Goal: Check status: Check status

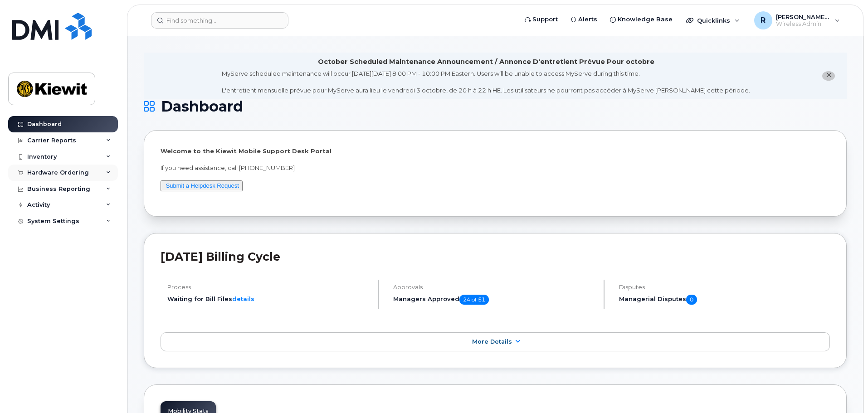
click at [58, 175] on div "Hardware Ordering" at bounding box center [58, 172] width 62 height 7
click at [37, 146] on div "Carrier Reports" at bounding box center [63, 140] width 110 height 16
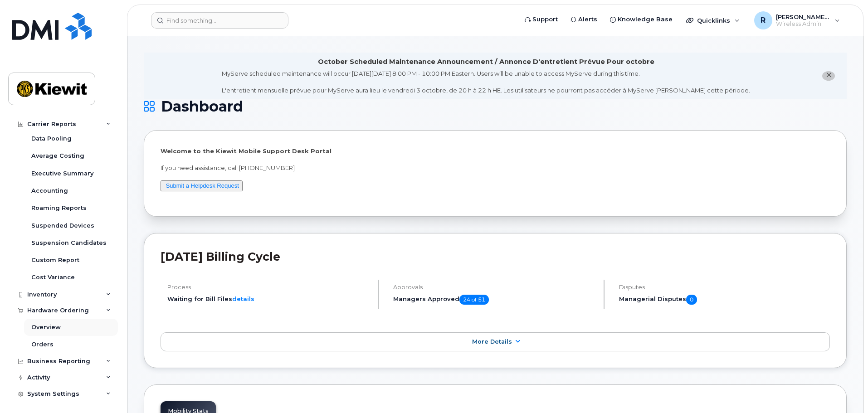
scroll to position [55, 0]
click at [47, 289] on div "Inventory" at bounding box center [41, 292] width 29 height 7
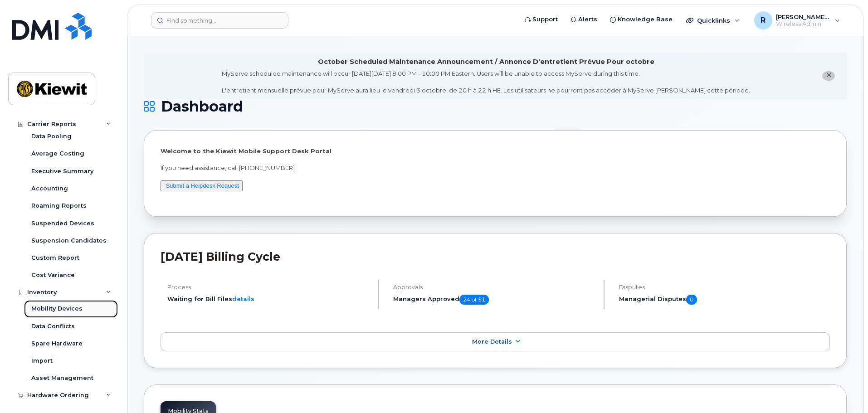
click at [50, 313] on div "Mobility Devices" at bounding box center [56, 309] width 51 height 8
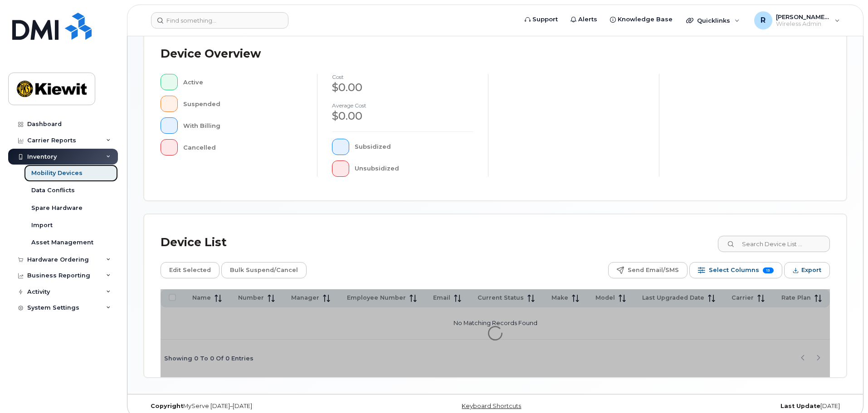
scroll to position [210, 0]
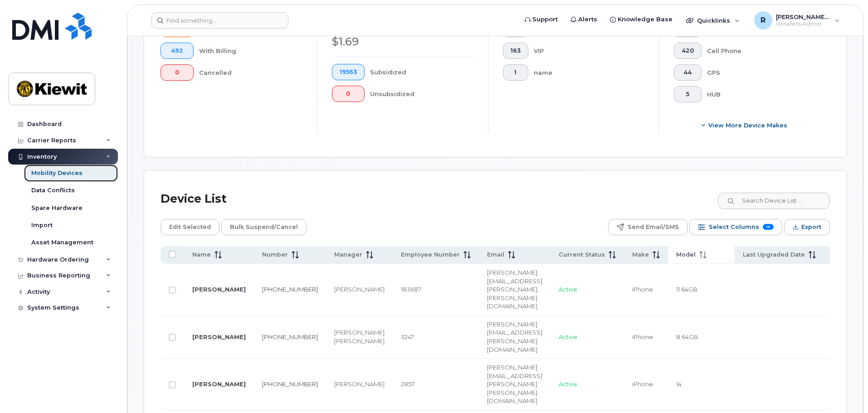
scroll to position [301, 0]
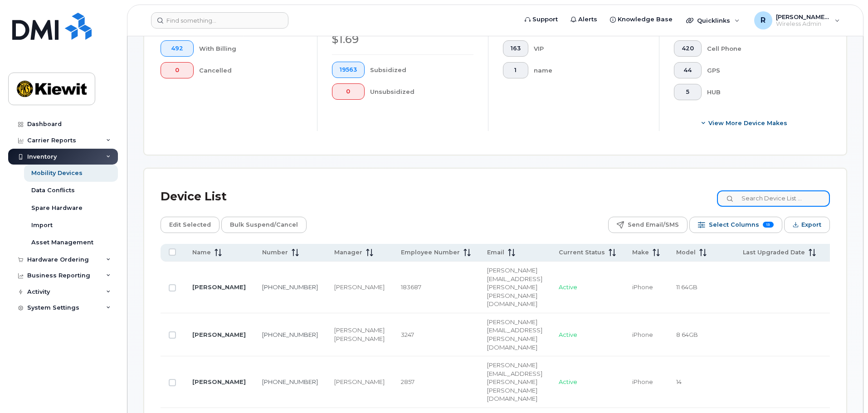
click at [757, 190] on input at bounding box center [773, 198] width 113 height 16
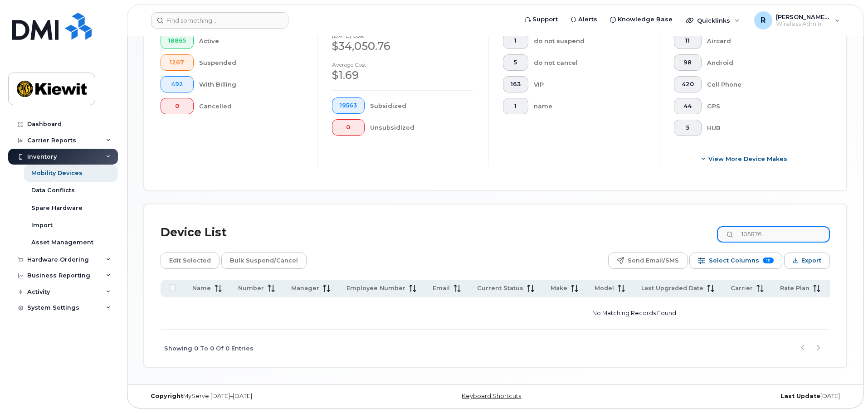
scroll to position [260, 0]
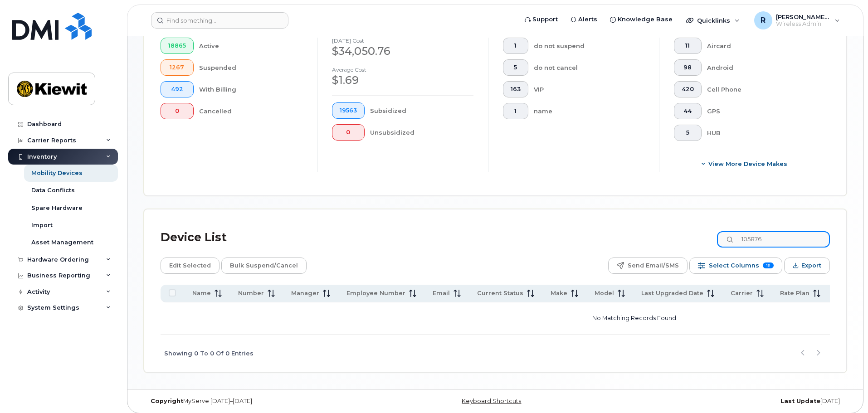
type input "105876"
click at [42, 263] on div "Hardware Ordering" at bounding box center [58, 259] width 62 height 7
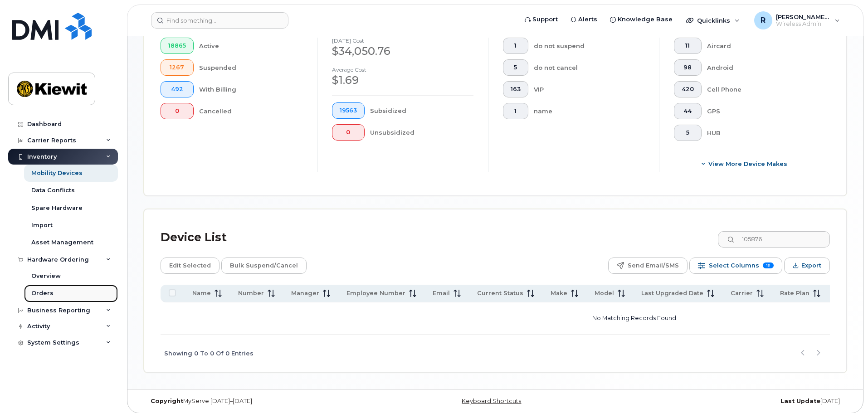
click at [45, 296] on div "Orders" at bounding box center [42, 293] width 22 height 8
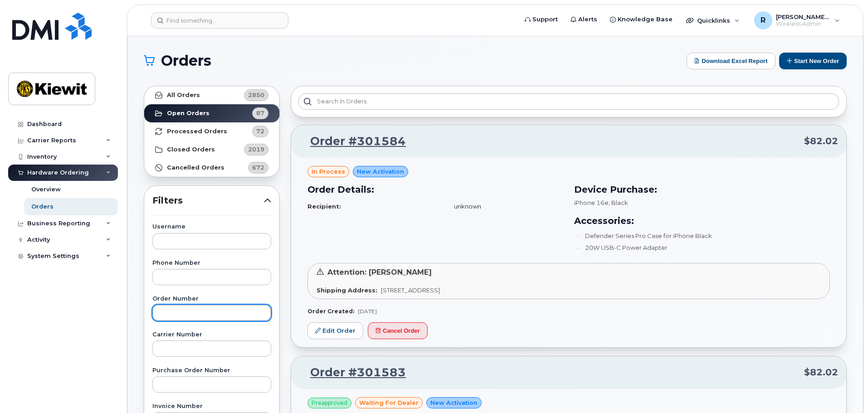
click at [187, 315] on input "text" at bounding box center [211, 313] width 119 height 16
type input "301523"
